Goal: Transaction & Acquisition: Purchase product/service

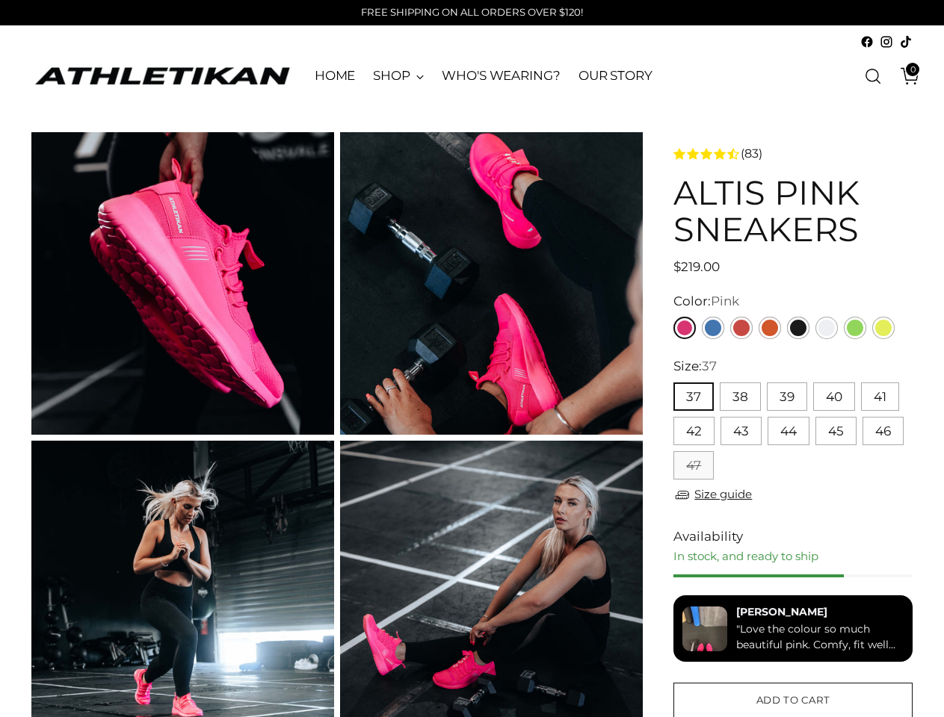
click at [693, 397] on button "37" at bounding box center [693, 397] width 40 height 28
click at [739, 397] on button "38" at bounding box center [740, 397] width 41 height 28
click at [786, 397] on button "39" at bounding box center [787, 397] width 40 height 28
click at [833, 397] on button "40" at bounding box center [834, 397] width 42 height 28
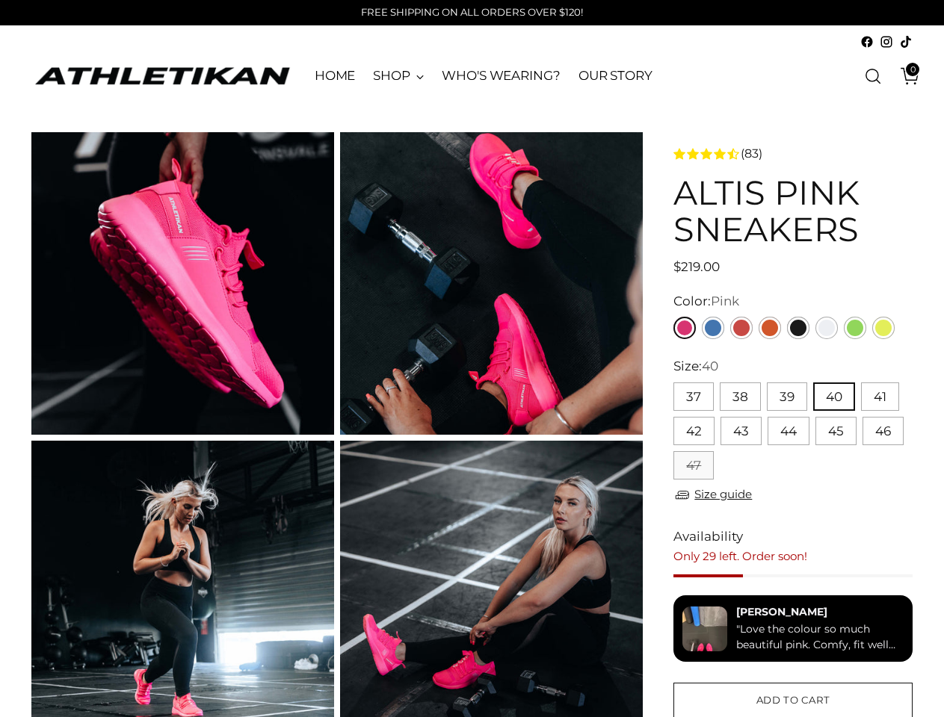
click at [879, 397] on button "41" at bounding box center [880, 397] width 38 height 28
click at [694, 431] on button "42" at bounding box center [693, 431] width 41 height 28
